Goal: Transaction & Acquisition: Book appointment/travel/reservation

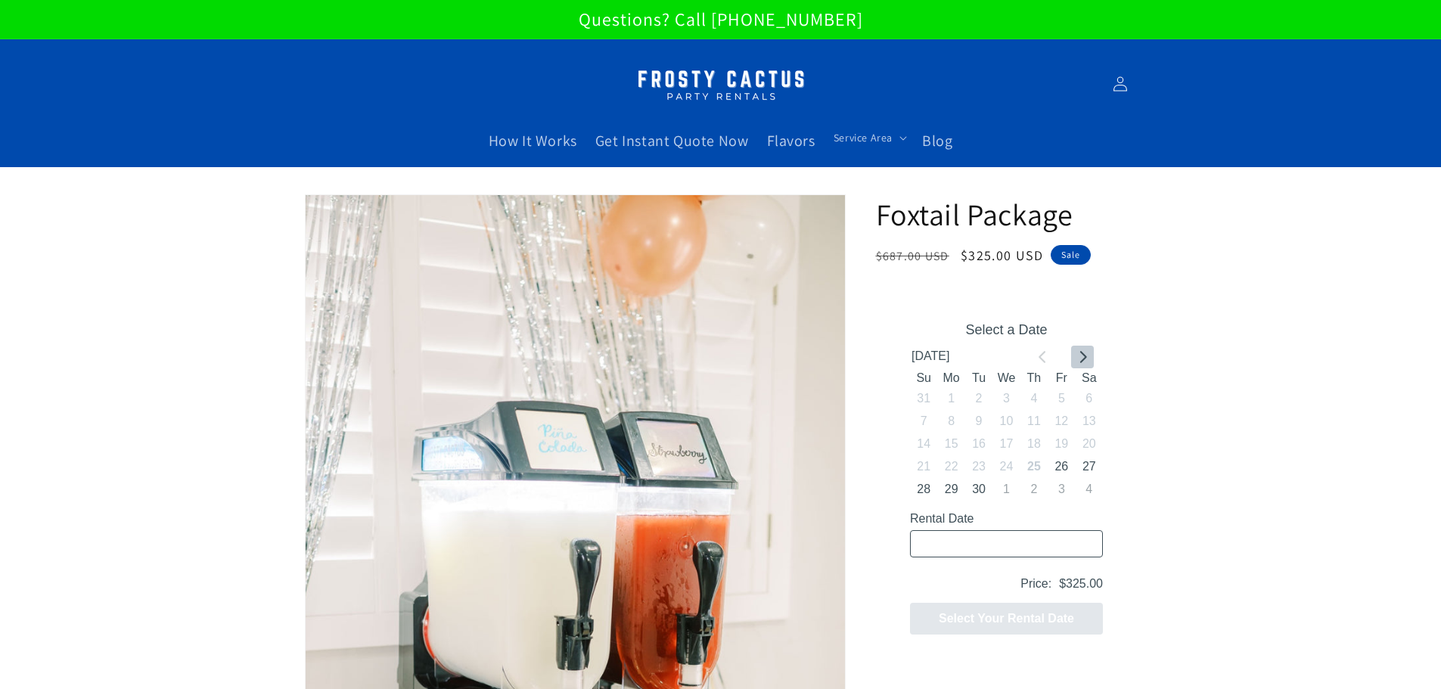
click at [1083, 357] on icon "Go to next month" at bounding box center [1083, 356] width 7 height 12
click at [913, 424] on button "5" at bounding box center [922, 421] width 27 height 23
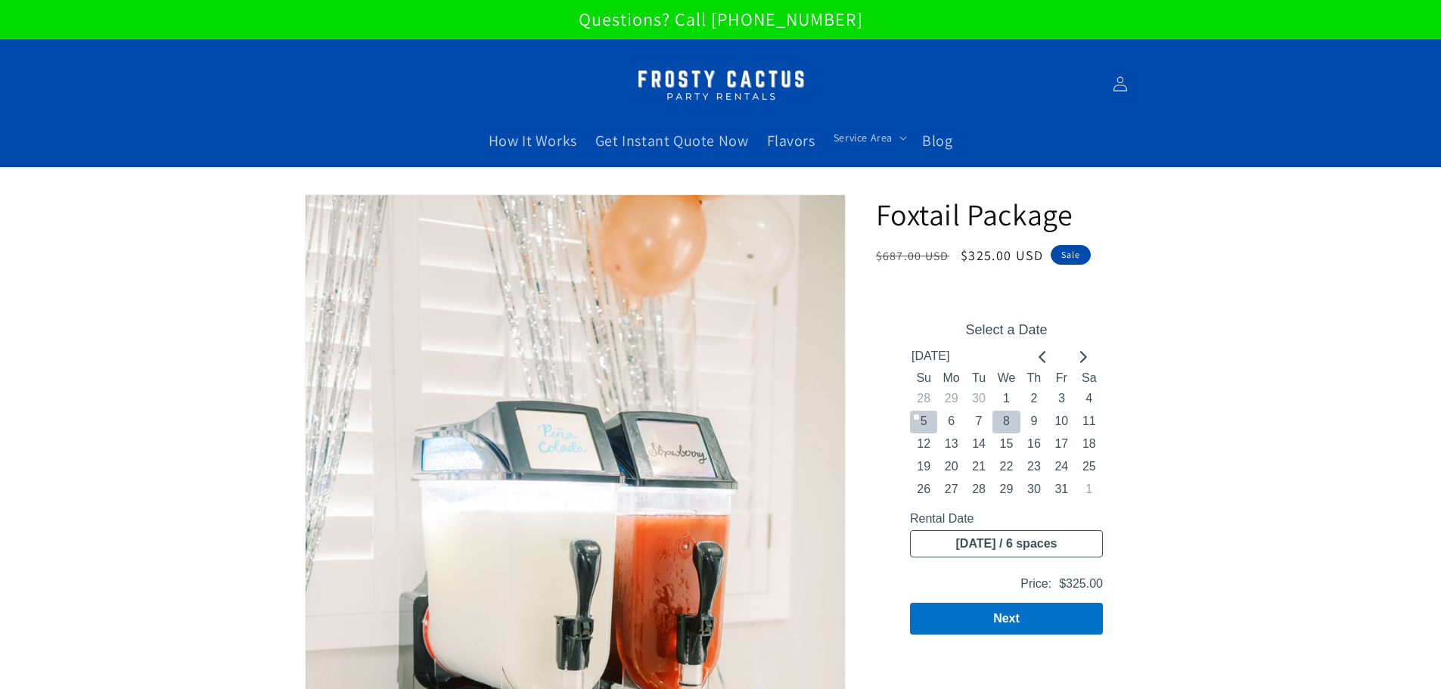
click at [1005, 423] on button "8" at bounding box center [1005, 421] width 27 height 23
click at [925, 419] on button "5" at bounding box center [922, 421] width 27 height 23
type input "[DATE] / 6 spaces"
click at [1005, 615] on button "Next" at bounding box center [1005, 618] width 193 height 32
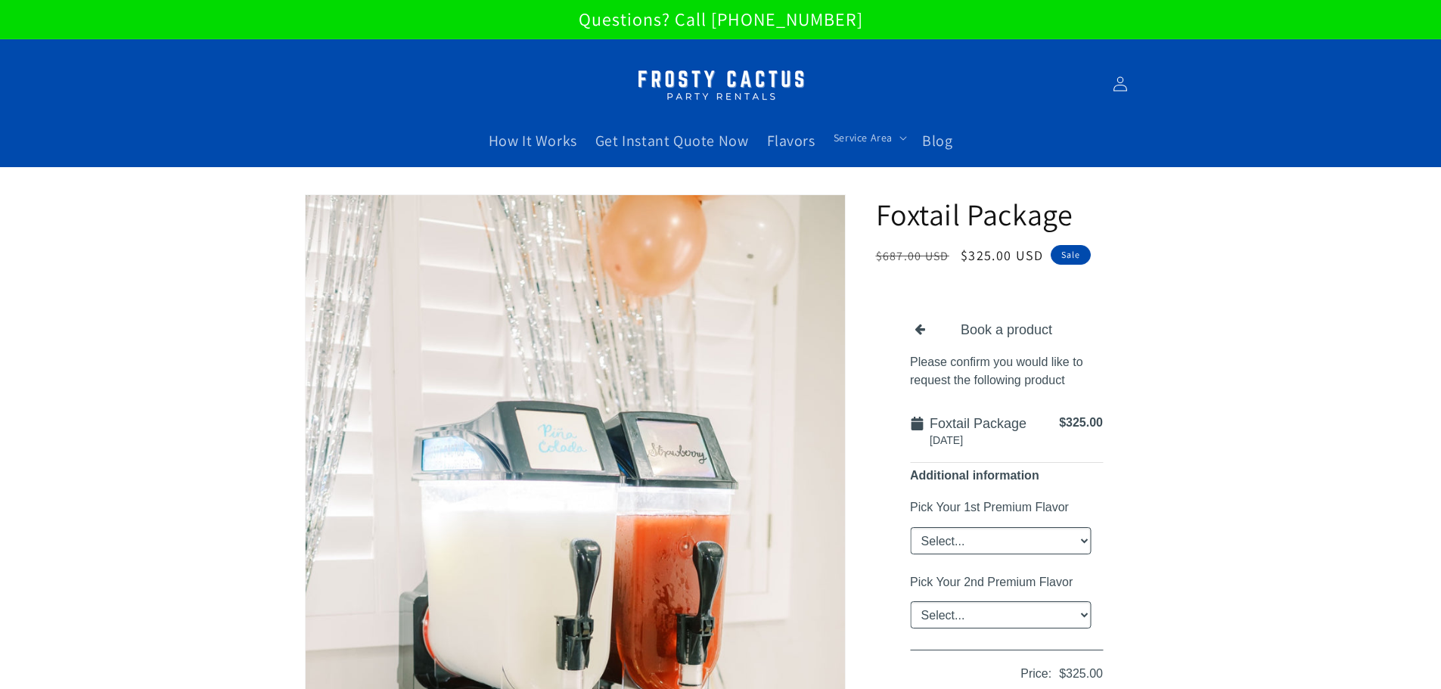
click at [1064, 542] on select "Select... Classic [PERSON_NAME] Strawberry King Cake Daiquiri Apple Cider Summe…" at bounding box center [999, 540] width 181 height 27
select select "Classic [PERSON_NAME]"
click at [909, 527] on select "Select... Classic [PERSON_NAME] Strawberry King Cake Daiquiri Apple Cider Summe…" at bounding box center [999, 540] width 181 height 27
click at [1046, 611] on select "Select... Classic [PERSON_NAME] Strawberry King Cake Daiquiri Apple Cider Summe…" at bounding box center [999, 614] width 181 height 27
select select "Sangria"
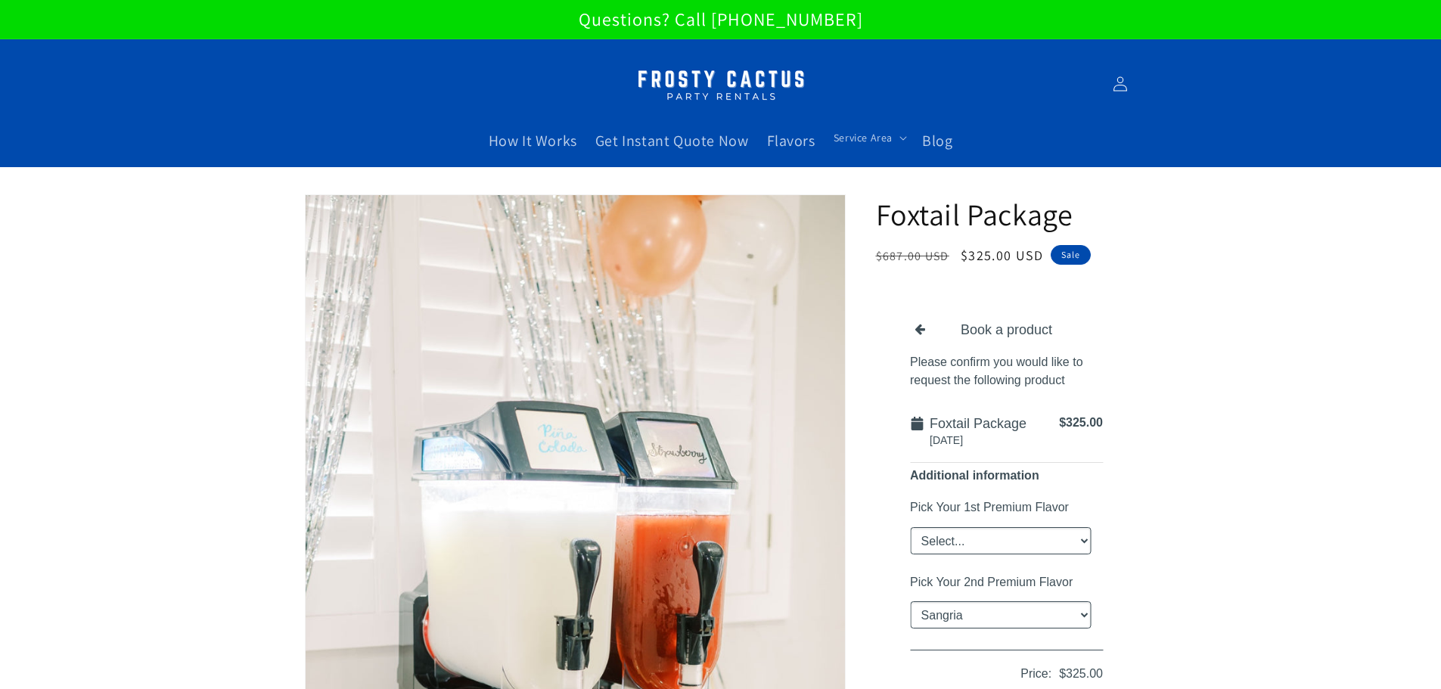
click at [909, 601] on select "Select... Classic [PERSON_NAME] Strawberry King Cake Daiquiri Apple Cider Summe…" at bounding box center [999, 614] width 181 height 27
drag, startPoint x: 1398, startPoint y: 446, endPoint x: 1360, endPoint y: 423, distance: 44.1
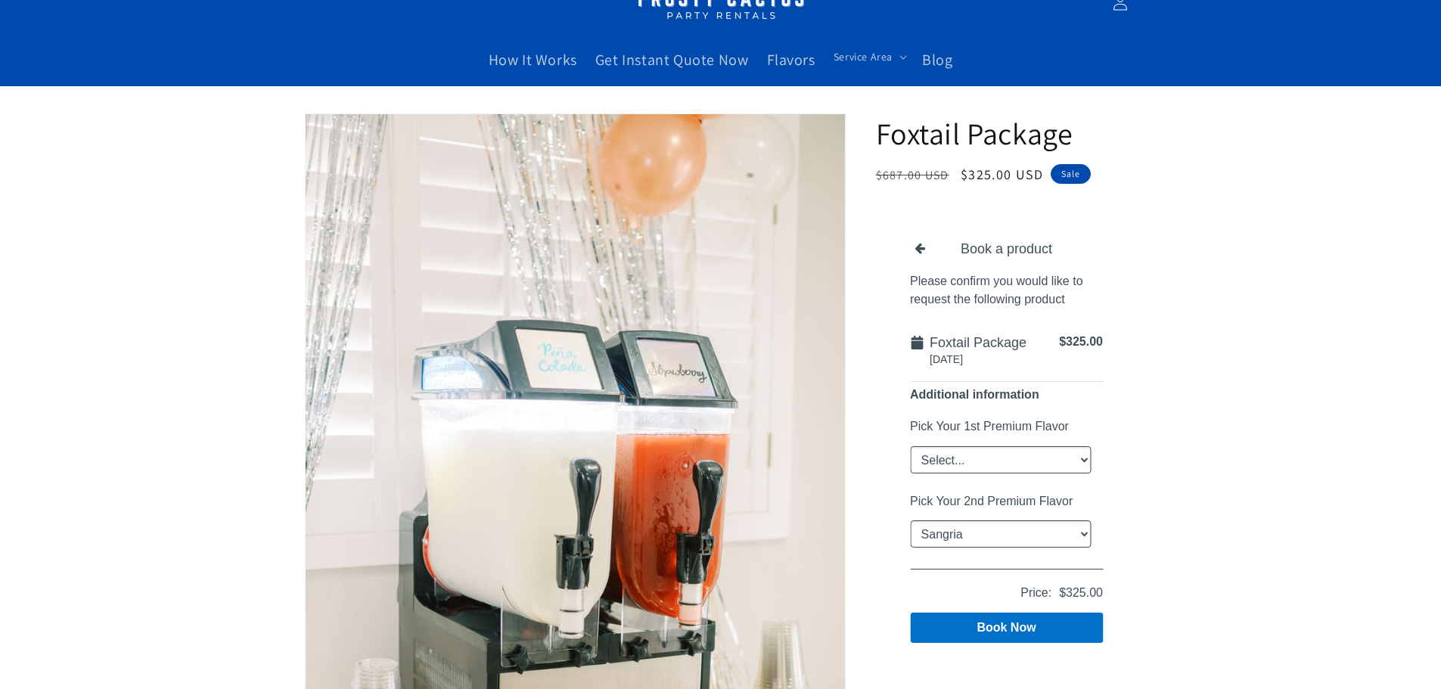
scroll to position [151, 0]
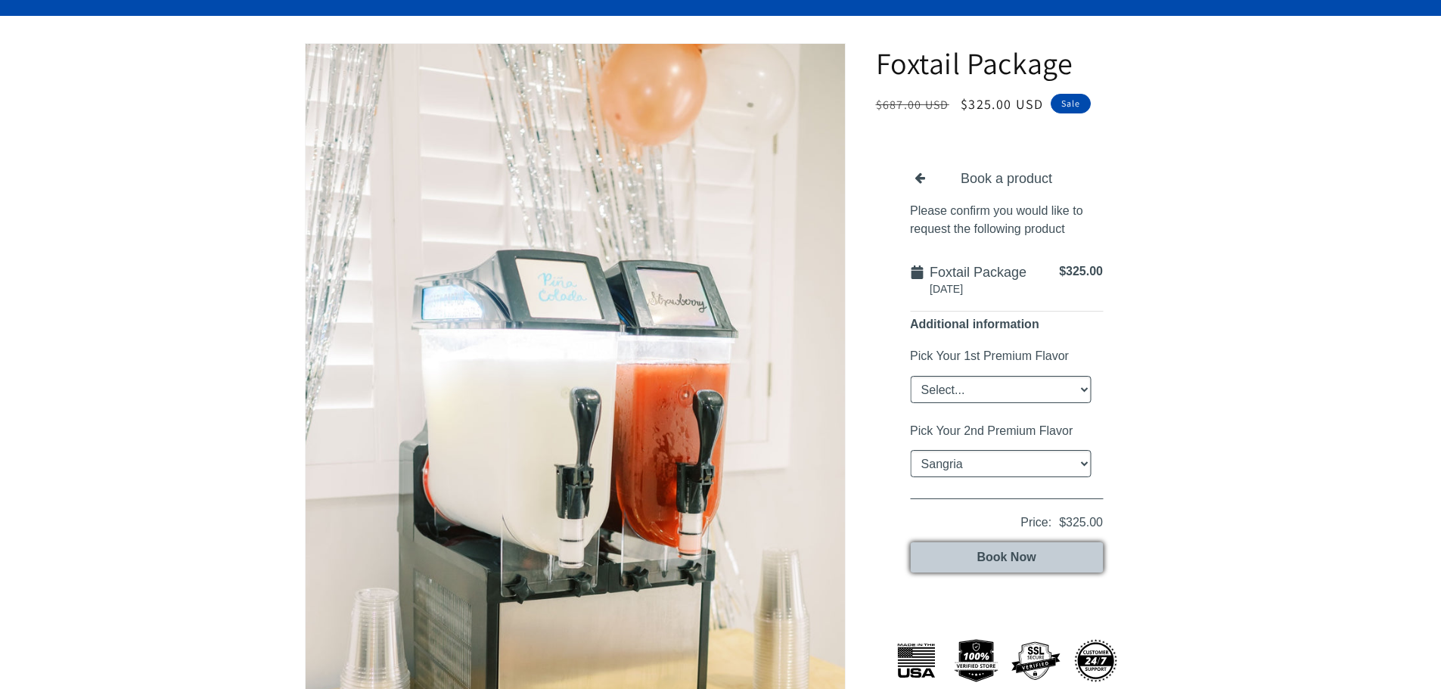
click at [1004, 547] on button "Book Now" at bounding box center [1005, 557] width 193 height 30
